Goal: Transaction & Acquisition: Purchase product/service

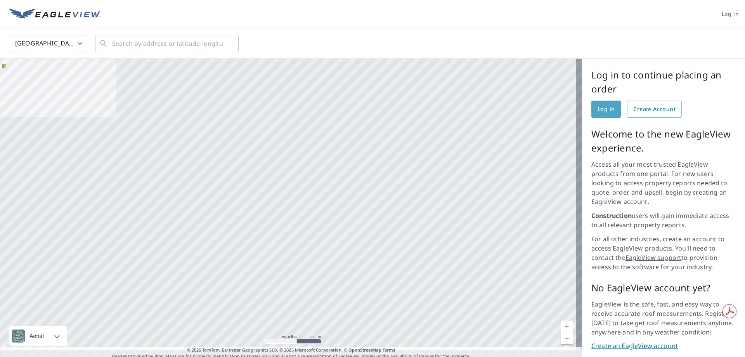
click at [597, 110] on span "Log in" at bounding box center [605, 109] width 17 height 10
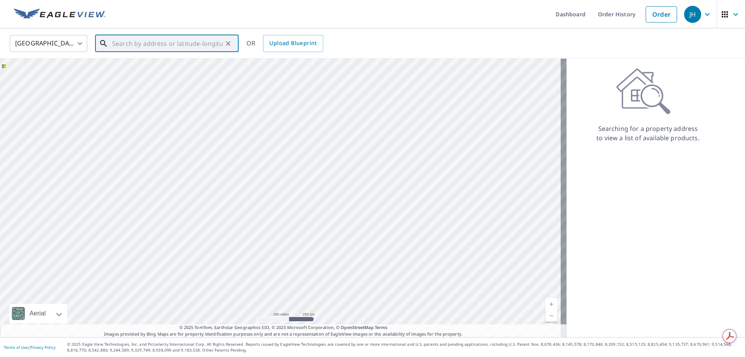
click at [113, 43] on input "text" at bounding box center [167, 44] width 111 height 22
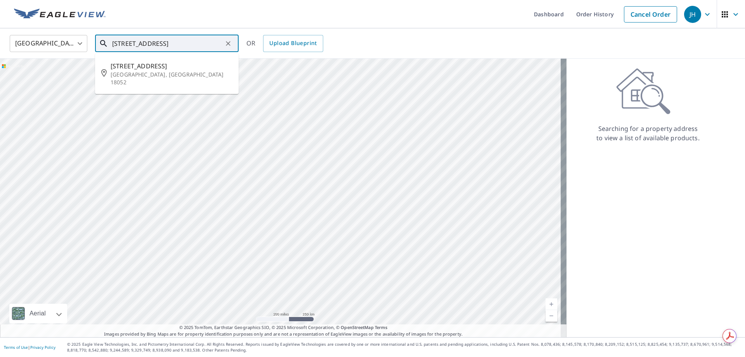
scroll to position [0, 10]
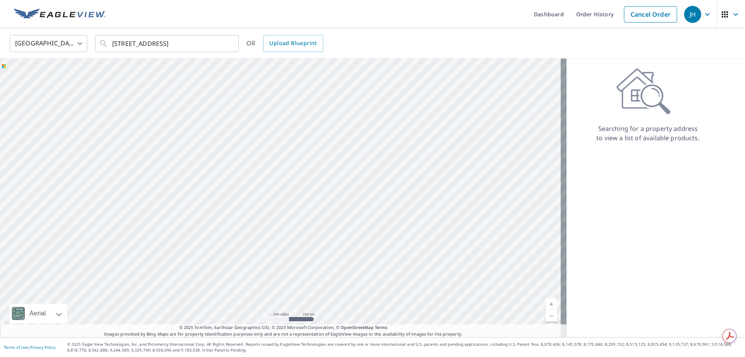
click at [365, 36] on div "United States [GEOGRAPHIC_DATA] ​ [STREET_ADDRESS] ​ OR Upload Blueprint" at bounding box center [370, 43] width 732 height 18
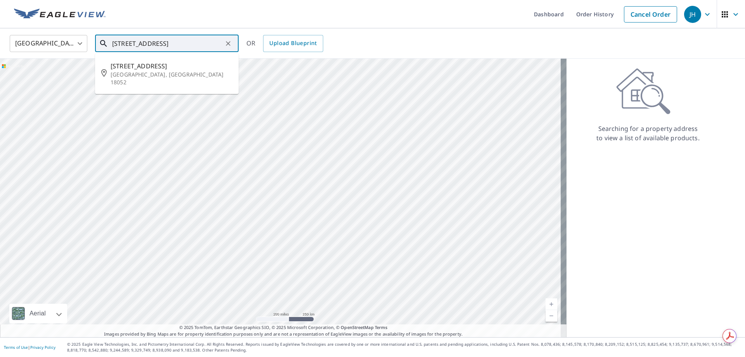
click at [170, 43] on input "[STREET_ADDRESS]" at bounding box center [167, 44] width 111 height 22
click at [378, 39] on div "United States [GEOGRAPHIC_DATA] ​ [STREET_ADDRESS] ​ [STREET_ADDRESS] OR Upload…" at bounding box center [370, 43] width 732 height 18
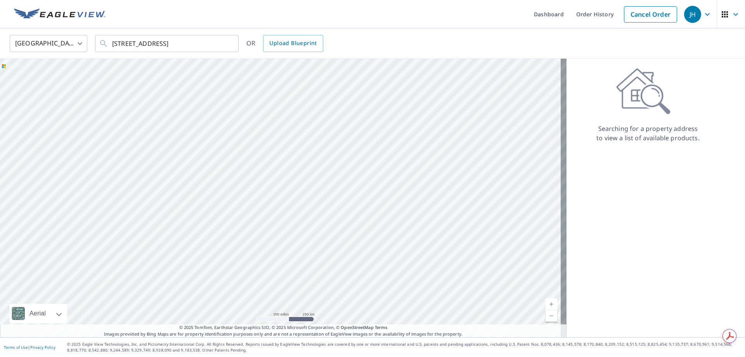
click at [731, 13] on icon "button" at bounding box center [735, 14] width 9 height 9
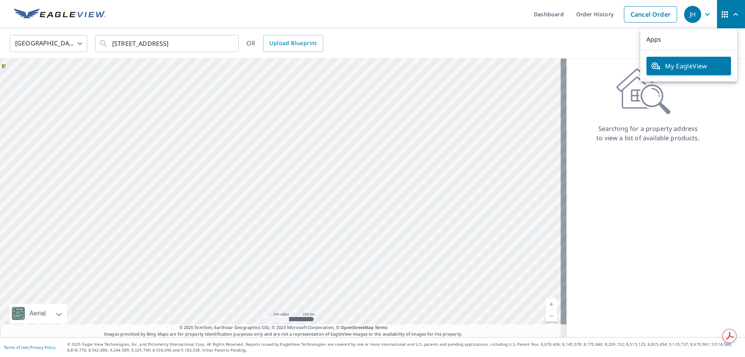
click at [681, 170] on div "Searching for a property address to view a list of available products." at bounding box center [647, 198] width 163 height 278
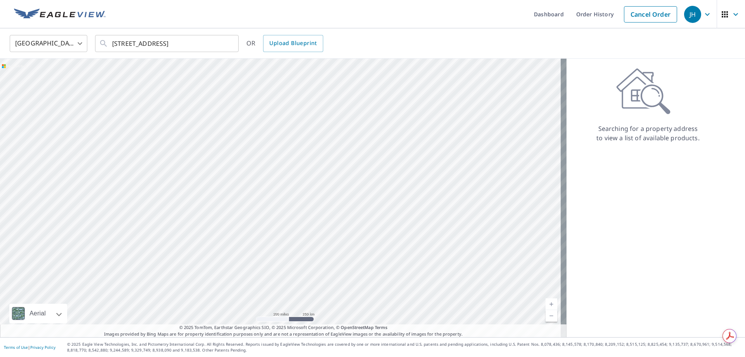
click at [686, 14] on div "JH" at bounding box center [692, 14] width 17 height 17
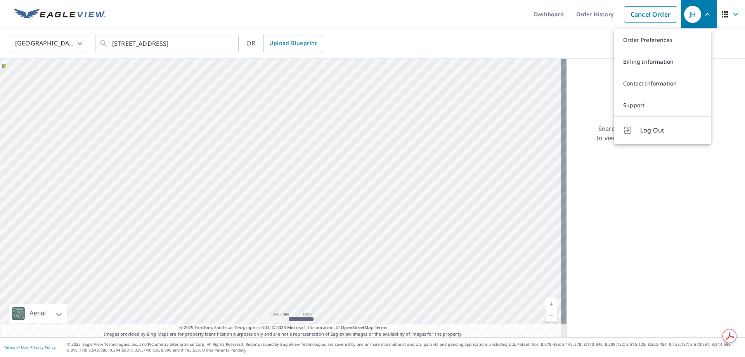
click at [658, 180] on div "Searching for a property address to view a list of available products." at bounding box center [647, 198] width 163 height 278
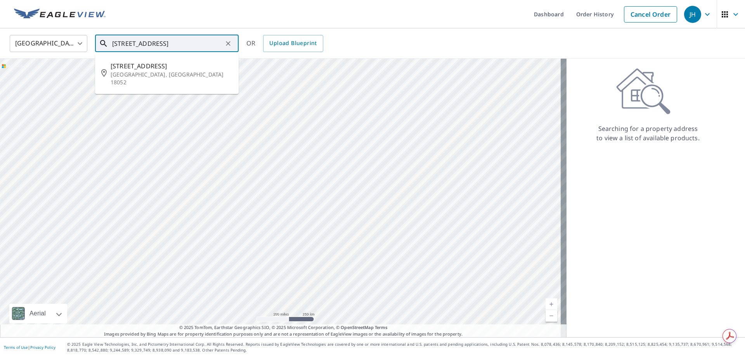
click at [126, 43] on input "[STREET_ADDRESS]" at bounding box center [167, 44] width 111 height 22
click at [131, 76] on p "[GEOGRAPHIC_DATA], [GEOGRAPHIC_DATA] 18052" at bounding box center [172, 79] width 122 height 16
type input "[STREET_ADDRESS]"
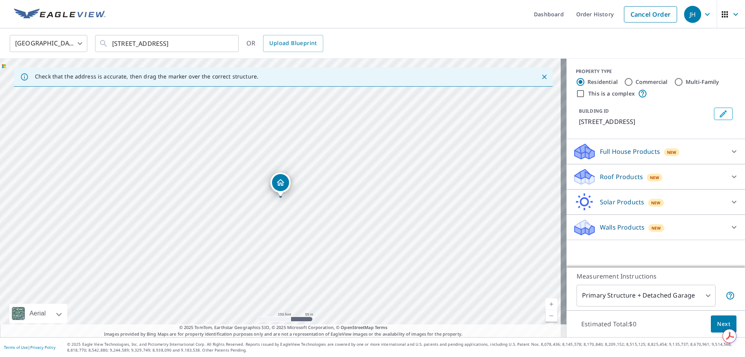
click at [281, 184] on icon "Dropped pin, building 1, Residential property, 160 E Union St Whitehall, PA 180…" at bounding box center [281, 182] width 8 height 7
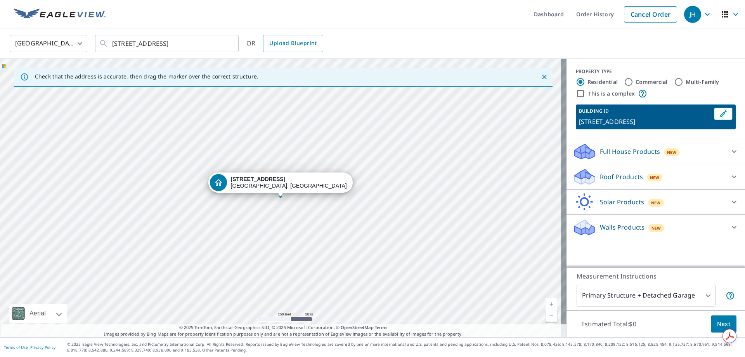
click at [607, 175] on p "Roof Products" at bounding box center [621, 176] width 43 height 9
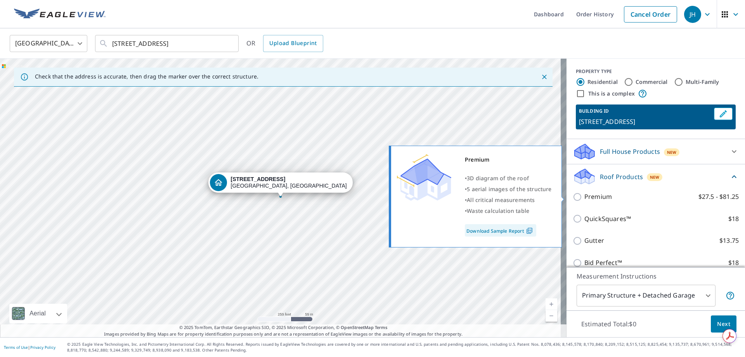
click at [573, 197] on input "Premium $27.5 - $81.25" at bounding box center [579, 196] width 12 height 9
checkbox input "true"
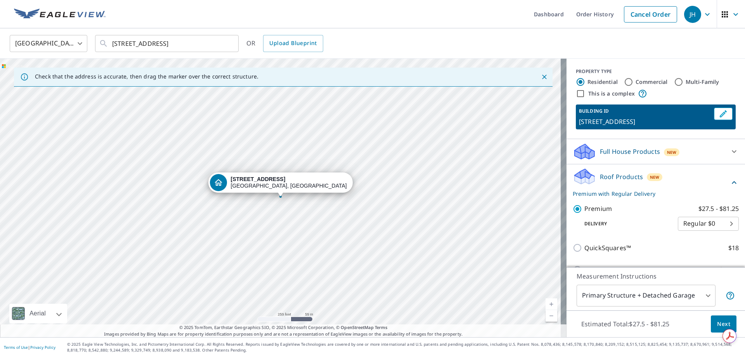
click at [718, 322] on span "Next" at bounding box center [723, 324] width 13 height 10
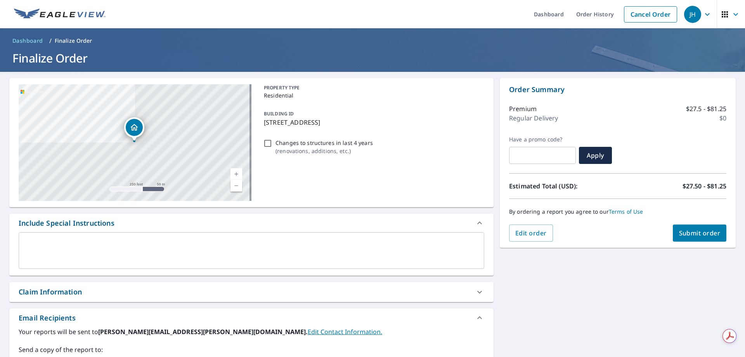
click at [69, 290] on div "Claim Information" at bounding box center [50, 291] width 63 height 10
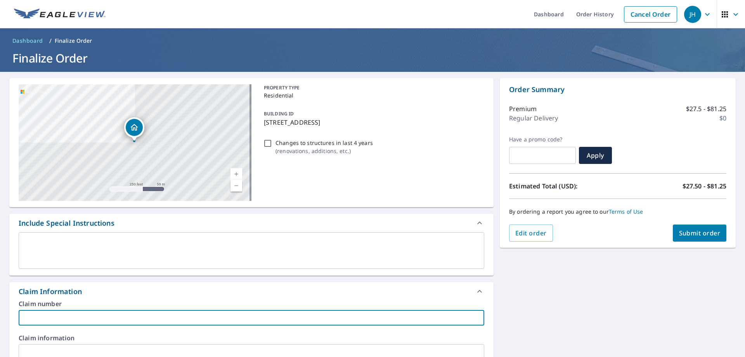
click at [28, 317] on input "text" at bounding box center [252, 318] width 466 height 16
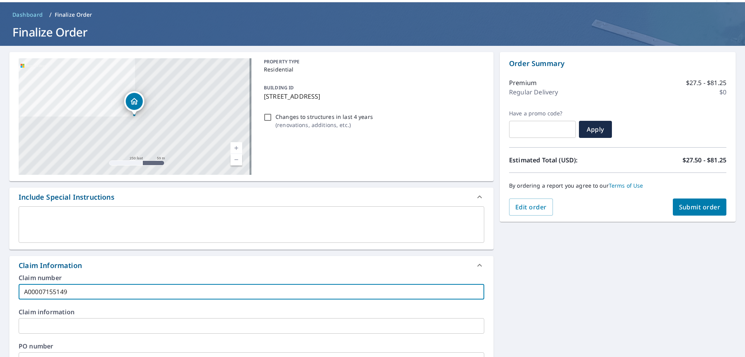
scroll to position [39, 0]
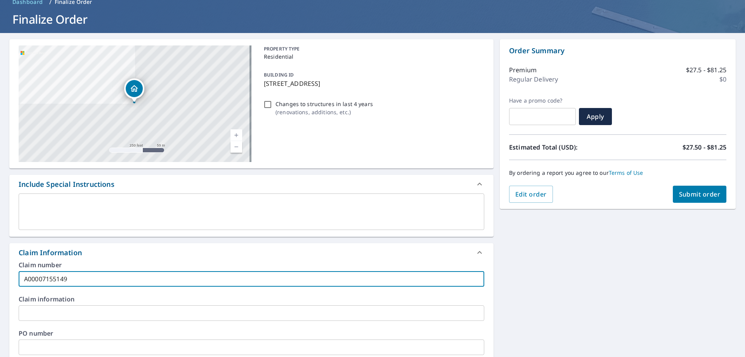
type input "A00007155149"
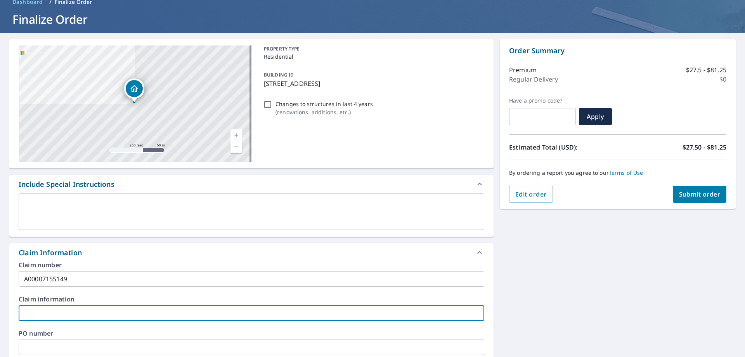
click at [40, 313] on input "text" at bounding box center [252, 313] width 466 height 16
type input "Wind / Hail"
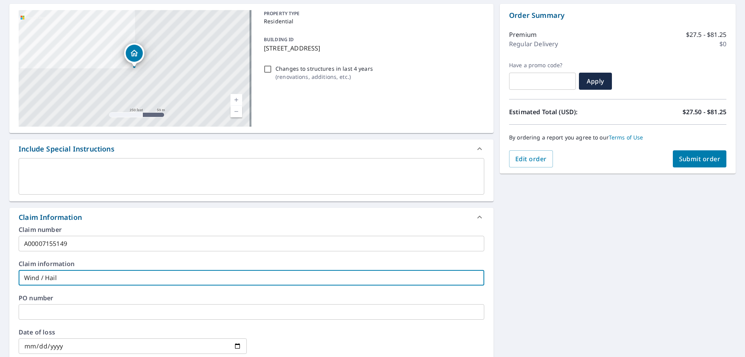
scroll to position [116, 0]
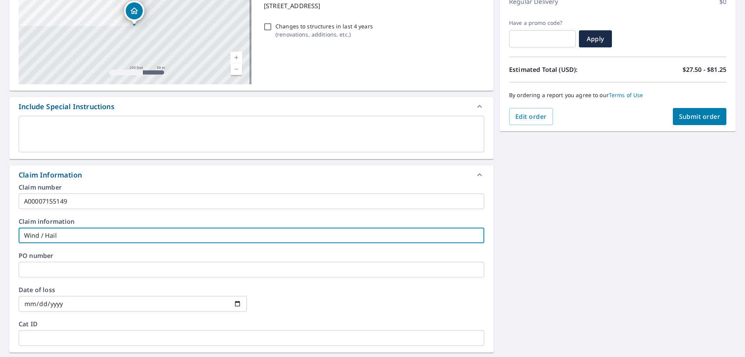
click at [26, 269] on input "text" at bounding box center [252, 270] width 466 height 16
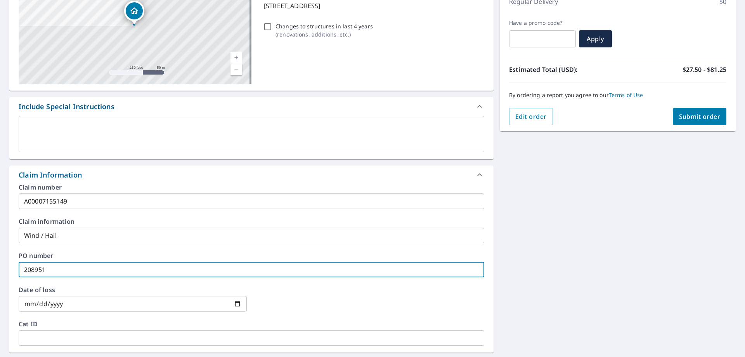
type input "208951"
click at [31, 303] on input "date" at bounding box center [133, 304] width 228 height 16
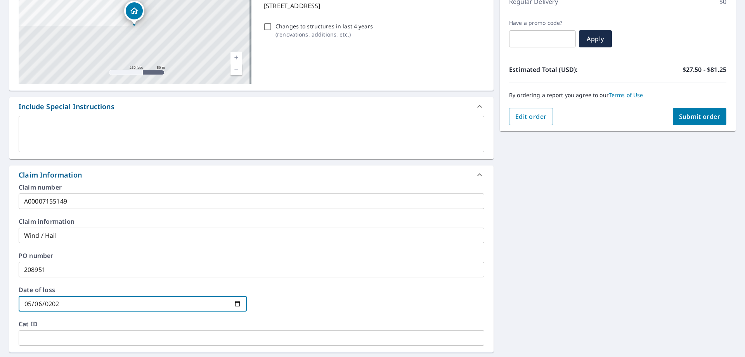
type input "[DATE]"
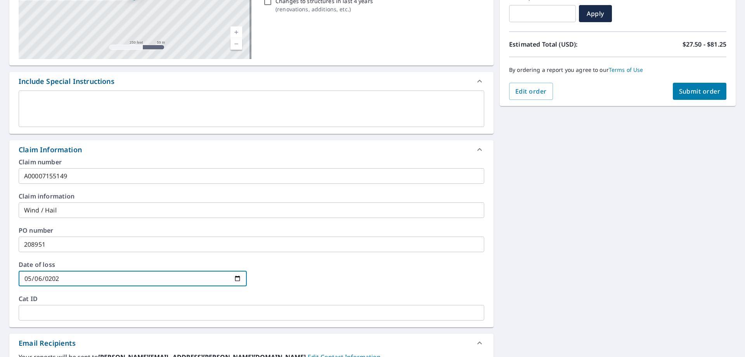
scroll to position [155, 0]
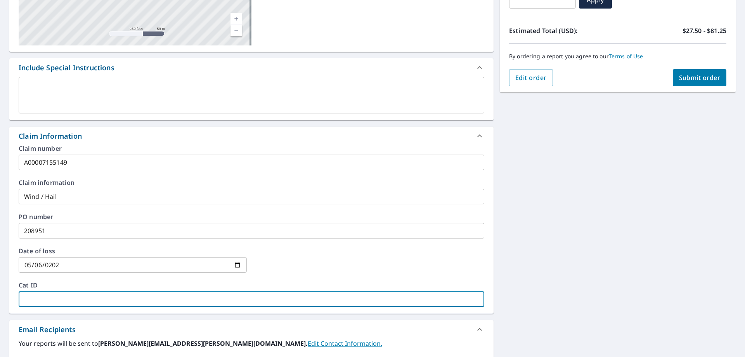
click at [36, 299] on input "text" at bounding box center [252, 299] width 466 height 16
type input "Erie Insurance"
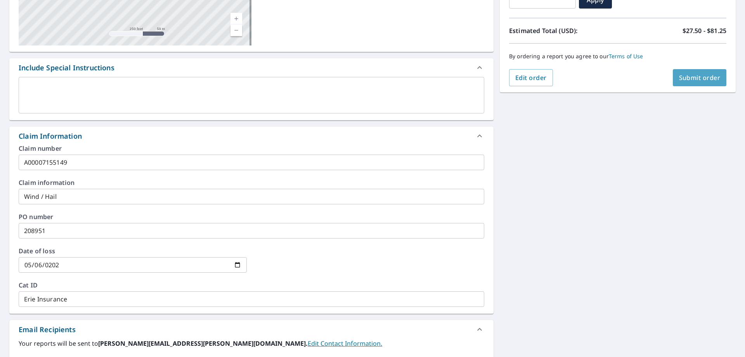
click at [696, 78] on span "Submit order" at bounding box center [700, 77] width 42 height 9
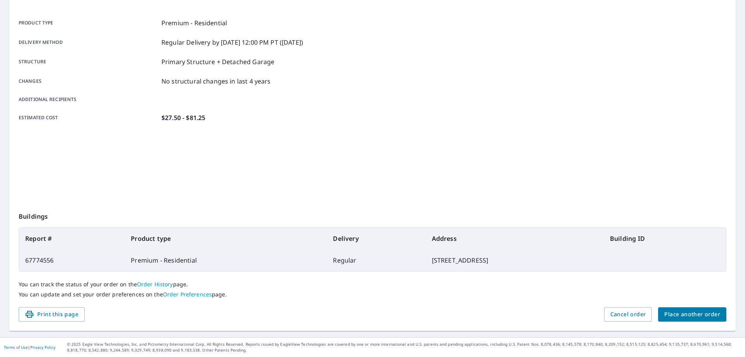
scroll to position [100, 0]
